Goal: Information Seeking & Learning: Learn about a topic

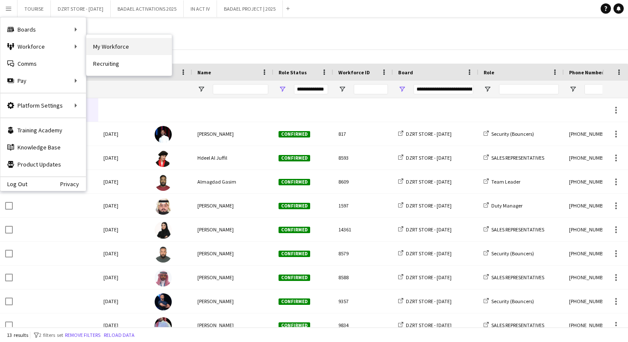
click at [116, 48] on link "My Workforce" at bounding box center [128, 46] width 85 height 17
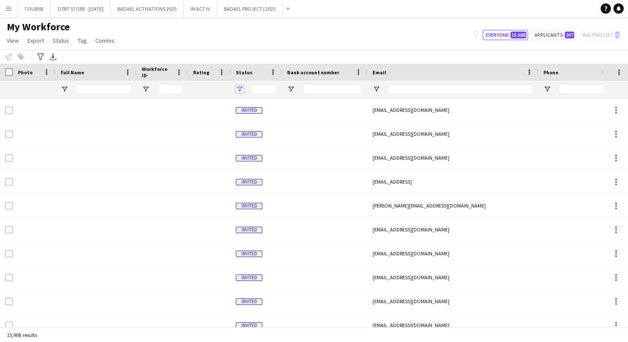
click at [239, 90] on span "Open Filter Menu" at bounding box center [240, 89] width 8 height 8
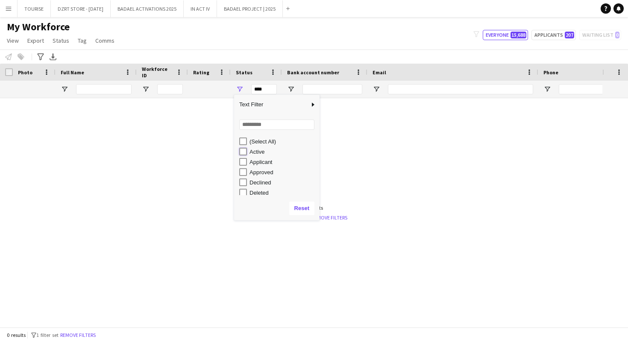
type input "**********"
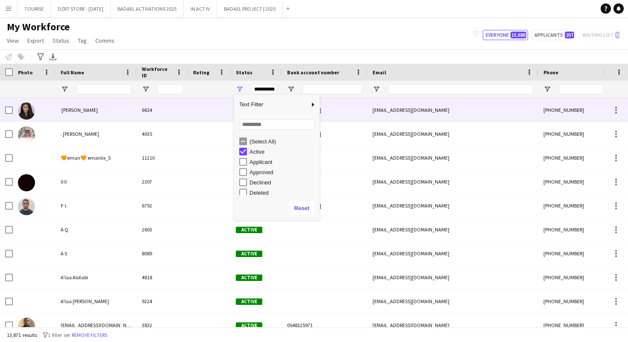
scroll to position [0, 70]
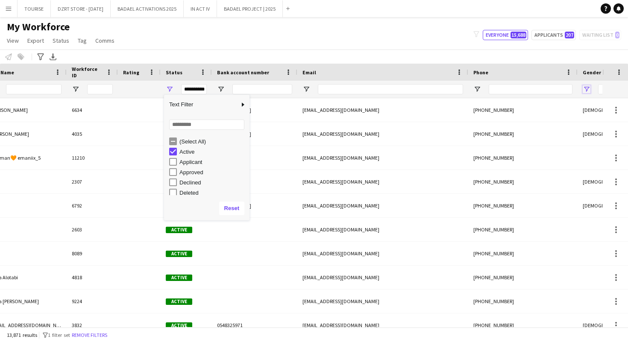
click at [587, 88] on span "Open Filter Menu" at bounding box center [587, 89] width 8 height 8
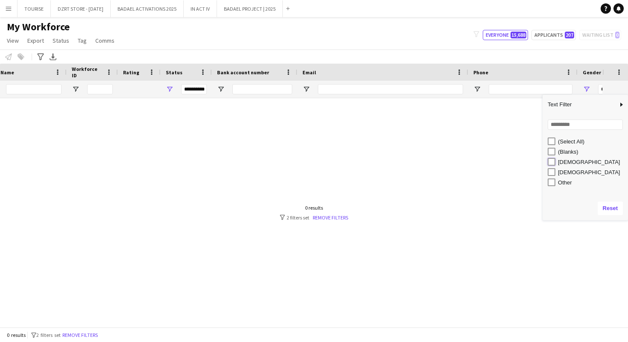
type input "**********"
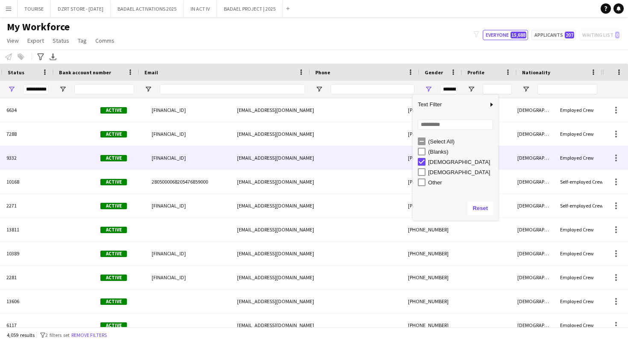
scroll to position [0, 0]
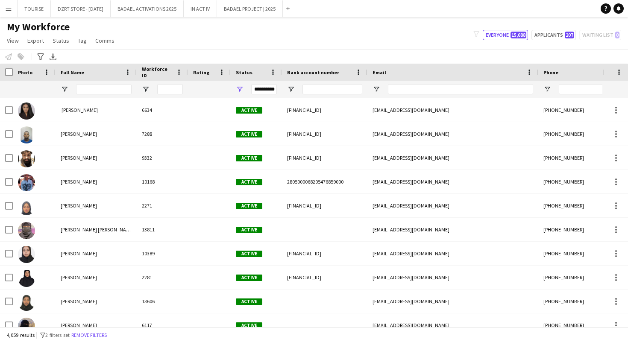
click at [200, 88] on div at bounding box center [209, 89] width 32 height 17
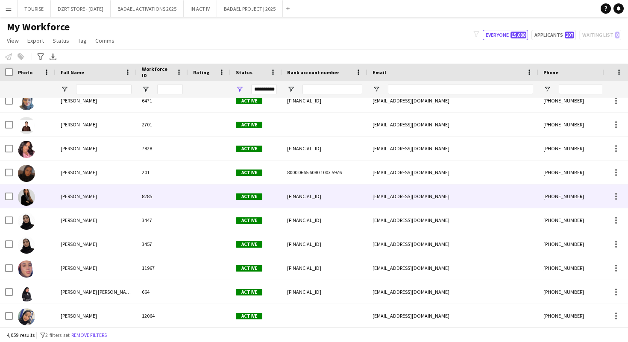
click at [77, 200] on div "[PERSON_NAME]" at bounding box center [96, 197] width 81 height 24
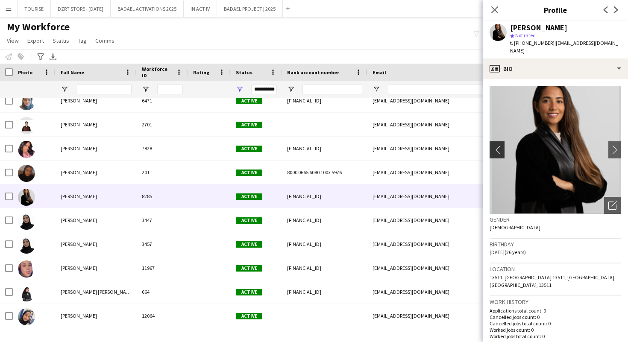
click at [499, 145] on app-icon "chevron-left" at bounding box center [496, 149] width 13 height 9
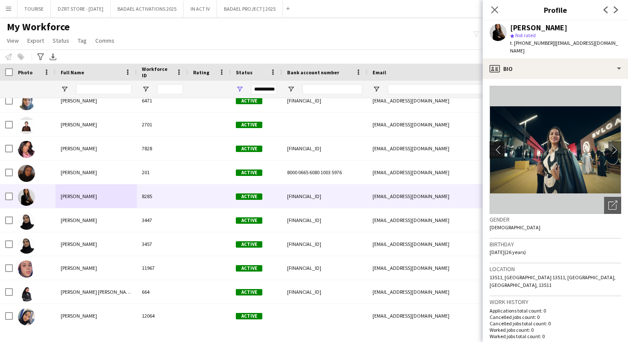
click at [498, 145] on app-icon "chevron-left" at bounding box center [496, 149] width 13 height 9
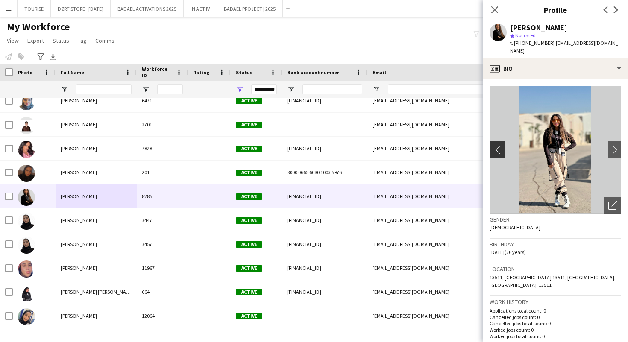
click at [498, 145] on app-icon "chevron-left" at bounding box center [496, 149] width 13 height 9
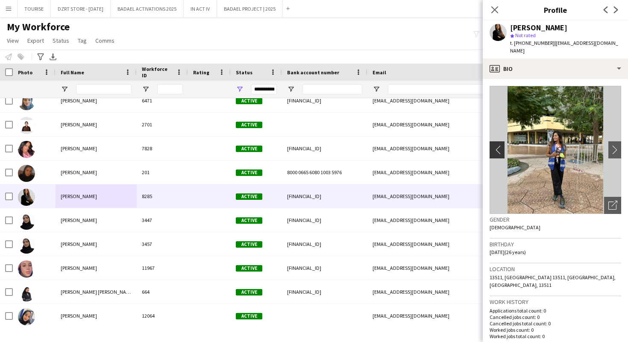
click at [498, 145] on app-icon "chevron-left" at bounding box center [496, 149] width 13 height 9
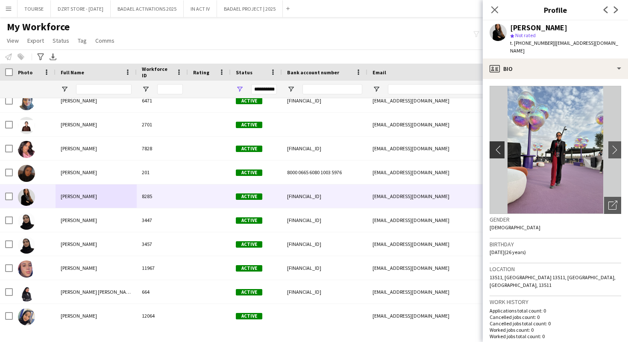
click at [498, 145] on app-icon "chevron-left" at bounding box center [496, 149] width 13 height 9
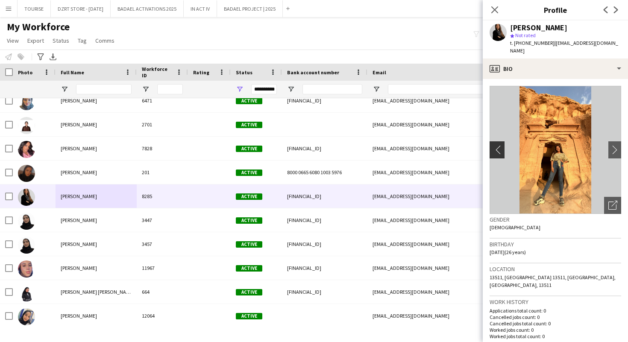
click at [498, 145] on app-icon "chevron-left" at bounding box center [496, 149] width 13 height 9
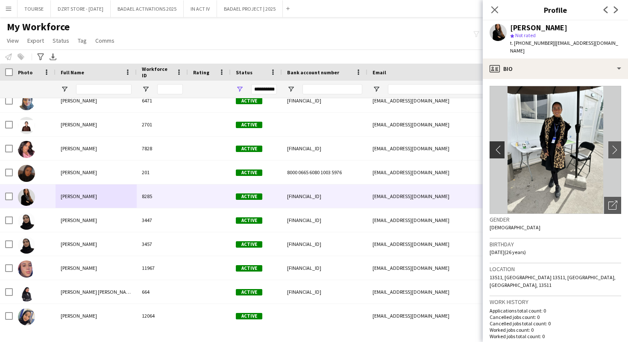
click at [498, 145] on app-icon "chevron-left" at bounding box center [496, 149] width 13 height 9
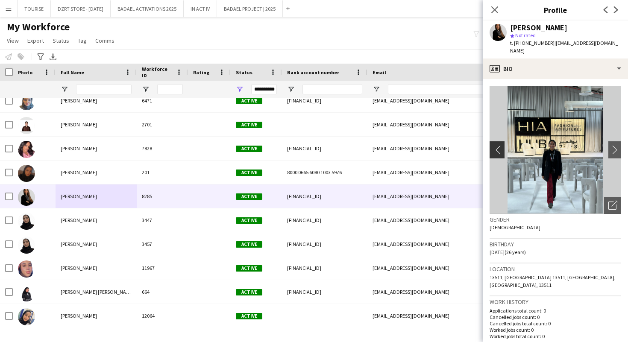
click at [498, 145] on app-icon "chevron-left" at bounding box center [496, 149] width 13 height 9
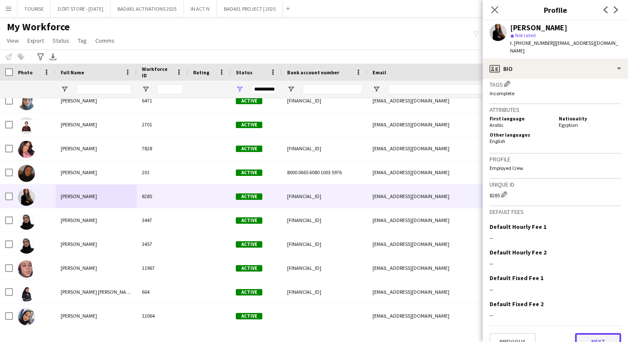
click at [596, 333] on button "Next" at bounding box center [598, 341] width 46 height 17
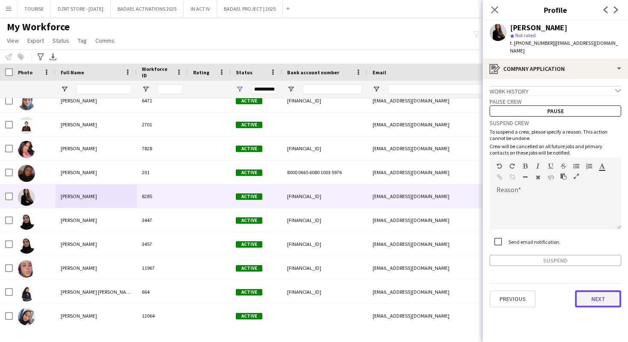
click at [589, 292] on button "Next" at bounding box center [598, 299] width 46 height 17
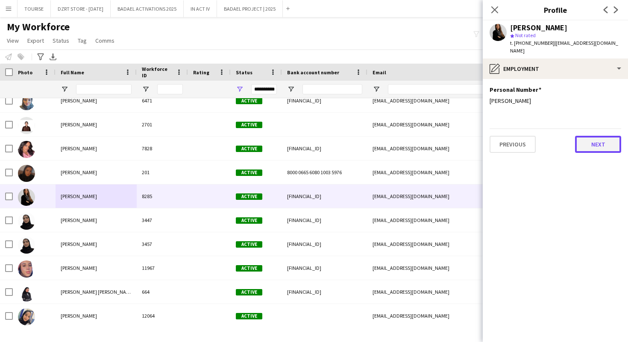
click at [592, 140] on button "Next" at bounding box center [598, 144] width 46 height 17
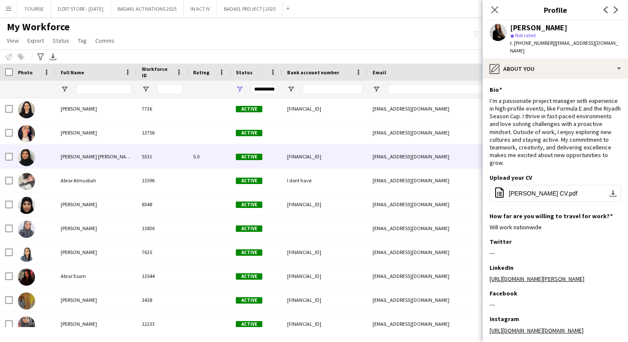
click at [98, 159] on span "[PERSON_NAME] [PERSON_NAME]" at bounding box center [98, 156] width 74 height 6
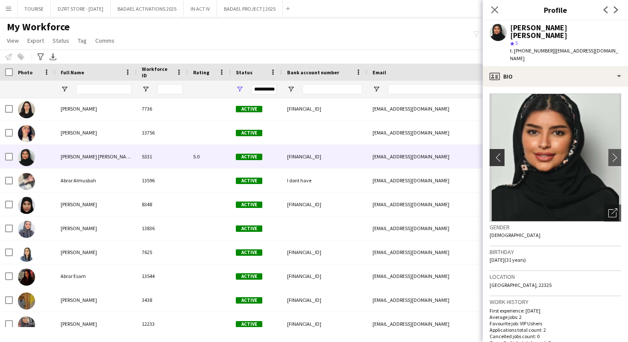
click at [499, 153] on app-icon "chevron-left" at bounding box center [496, 157] width 13 height 9
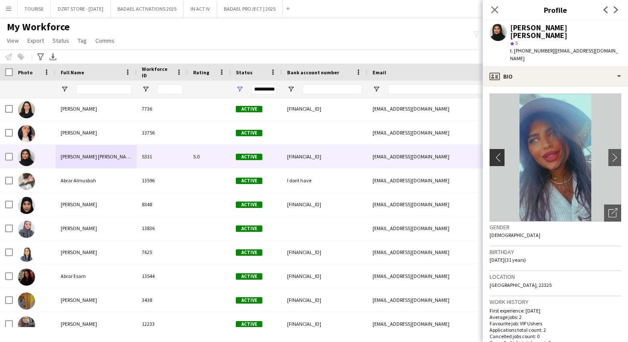
click at [499, 153] on app-icon "chevron-left" at bounding box center [496, 157] width 13 height 9
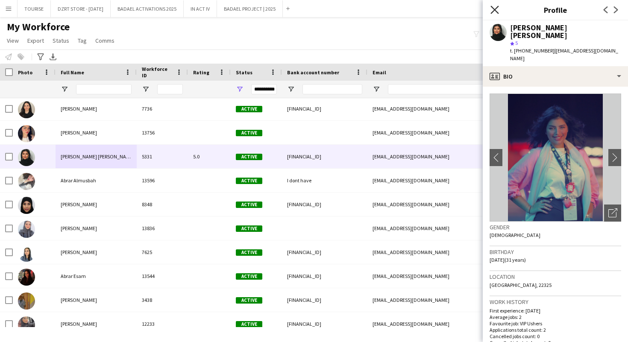
click at [496, 10] on icon at bounding box center [495, 10] width 8 height 8
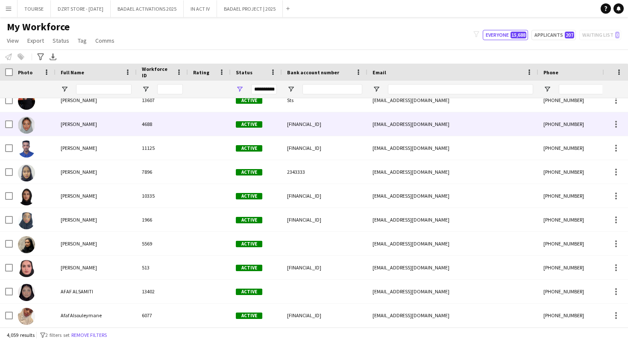
click at [82, 124] on span "[PERSON_NAME]" at bounding box center [79, 124] width 36 height 6
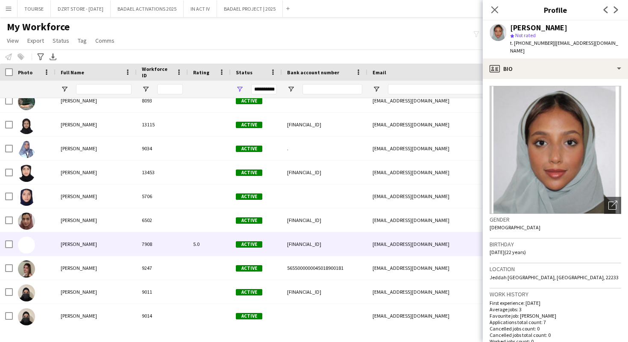
click at [95, 248] on div "[PERSON_NAME]" at bounding box center [96, 245] width 81 height 24
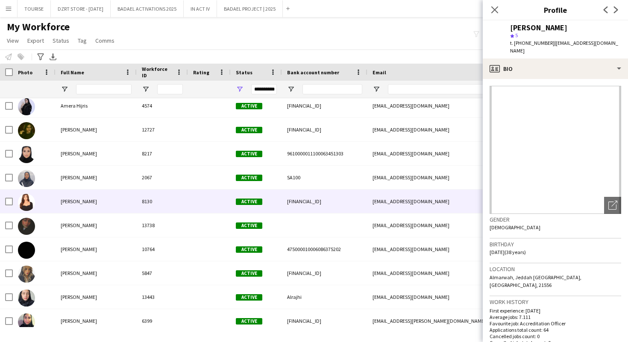
click at [80, 202] on span "[PERSON_NAME]" at bounding box center [79, 201] width 36 height 6
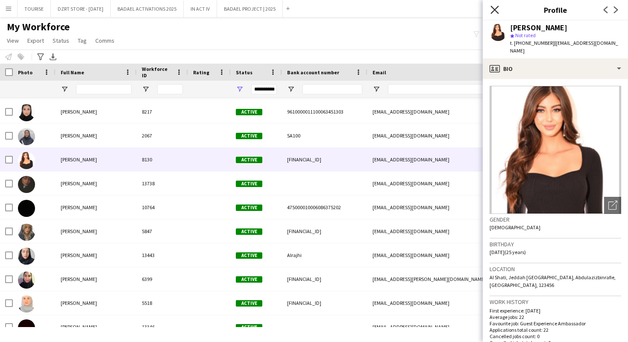
click at [495, 9] on icon at bounding box center [495, 10] width 8 height 8
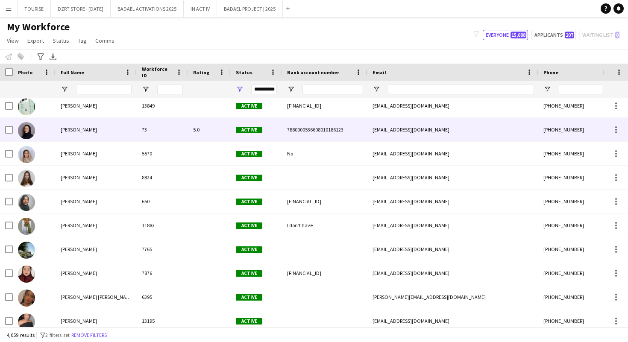
click at [88, 131] on span "[PERSON_NAME]" at bounding box center [79, 130] width 36 height 6
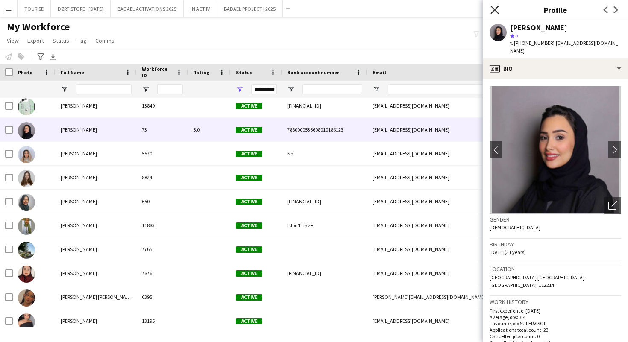
click at [495, 10] on icon at bounding box center [495, 10] width 8 height 8
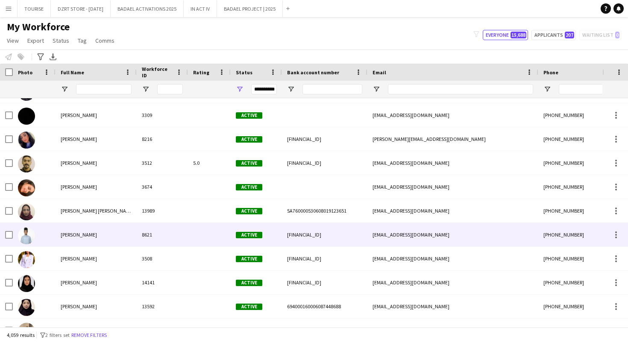
click at [95, 234] on div "[PERSON_NAME]" at bounding box center [96, 235] width 81 height 24
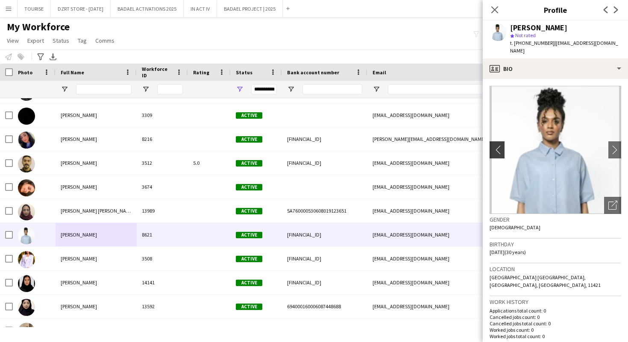
click at [495, 145] on app-icon "chevron-left" at bounding box center [496, 149] width 13 height 9
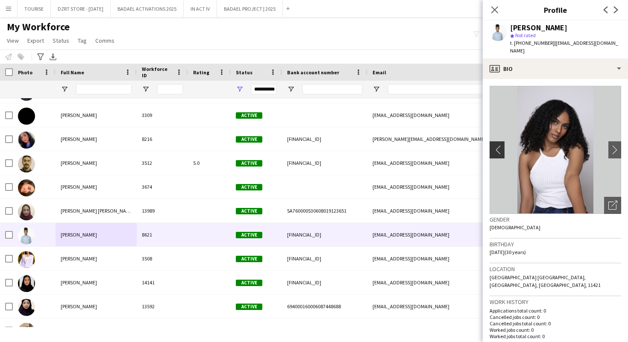
click at [495, 145] on app-icon "chevron-left" at bounding box center [496, 149] width 13 height 9
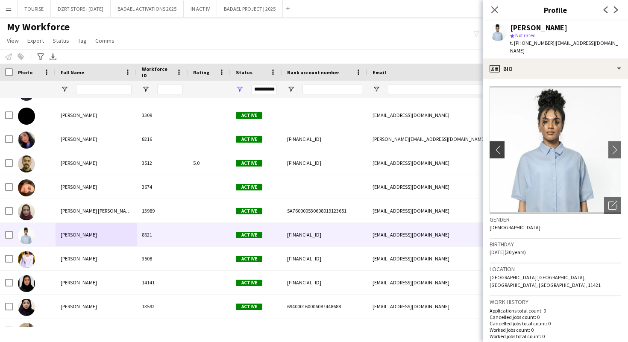
click at [495, 145] on app-icon "chevron-left" at bounding box center [496, 149] width 13 height 9
click at [495, 9] on icon at bounding box center [495, 10] width 8 height 8
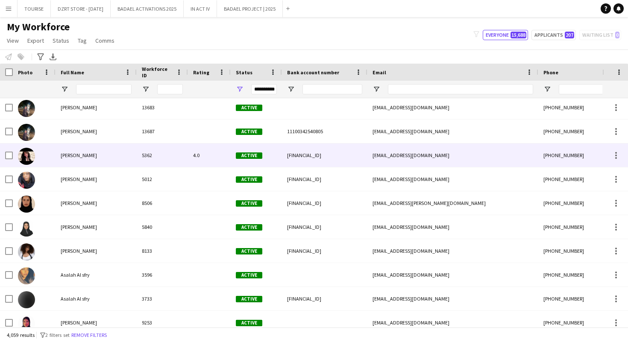
click at [121, 158] on div "[PERSON_NAME]" at bounding box center [96, 156] width 81 height 24
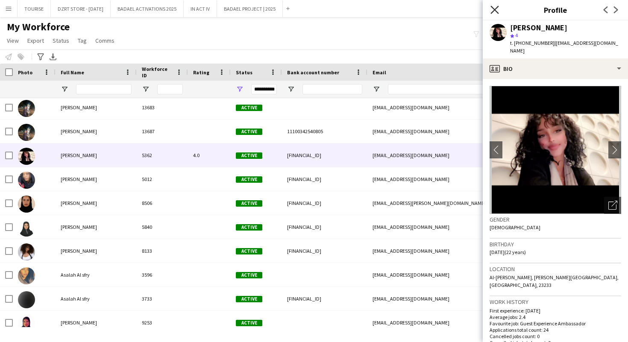
click at [495, 9] on icon at bounding box center [495, 10] width 8 height 8
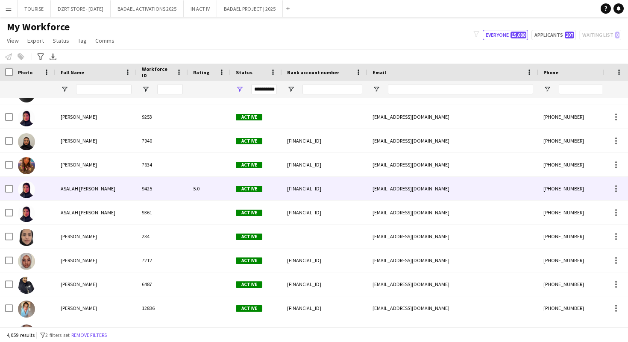
click at [100, 188] on span "ASALAH [PERSON_NAME]" at bounding box center [88, 188] width 55 height 6
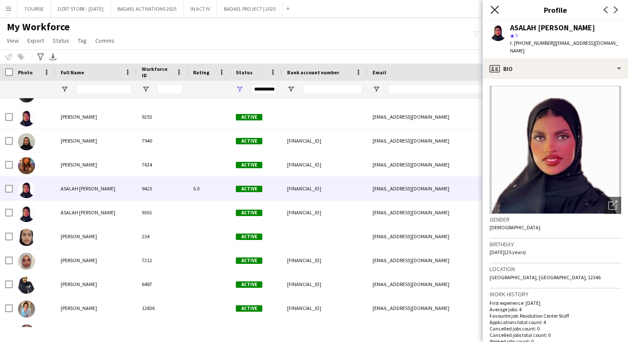
click at [495, 9] on icon at bounding box center [495, 10] width 8 height 8
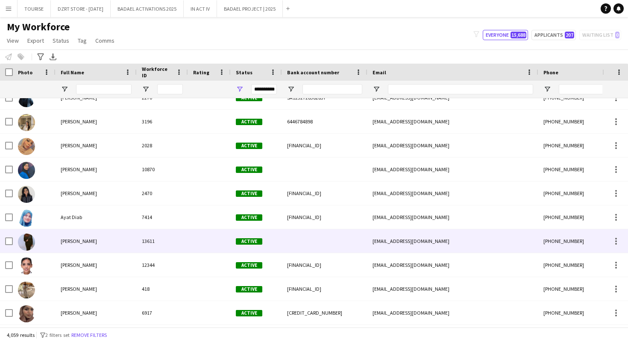
scroll to position [13045, 0]
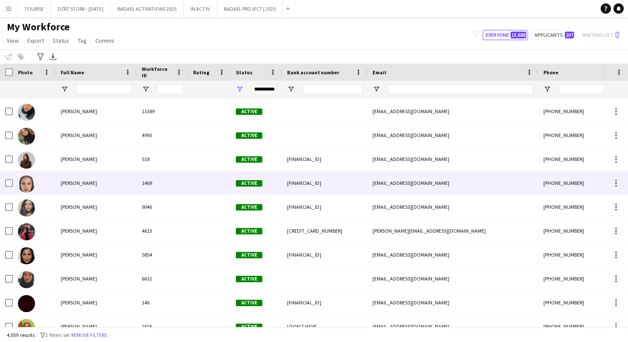
click at [77, 183] on span "[PERSON_NAME]" at bounding box center [79, 183] width 36 height 6
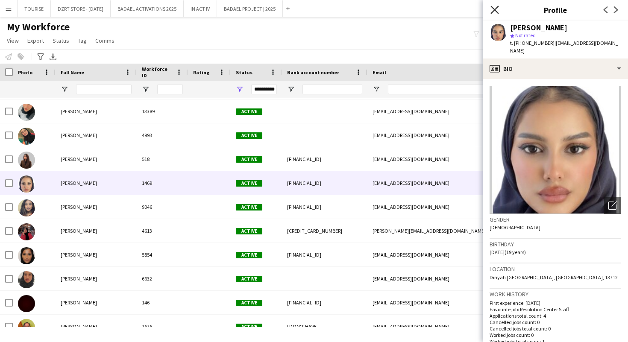
click at [496, 12] on icon at bounding box center [495, 10] width 8 height 8
